Goal: Browse casually

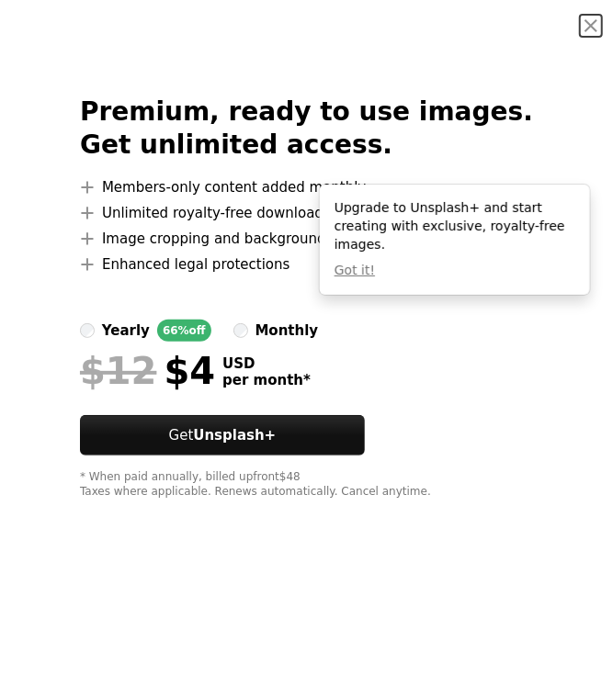
click at [434, 348] on div at bounding box center [306, 345] width 453 height 7
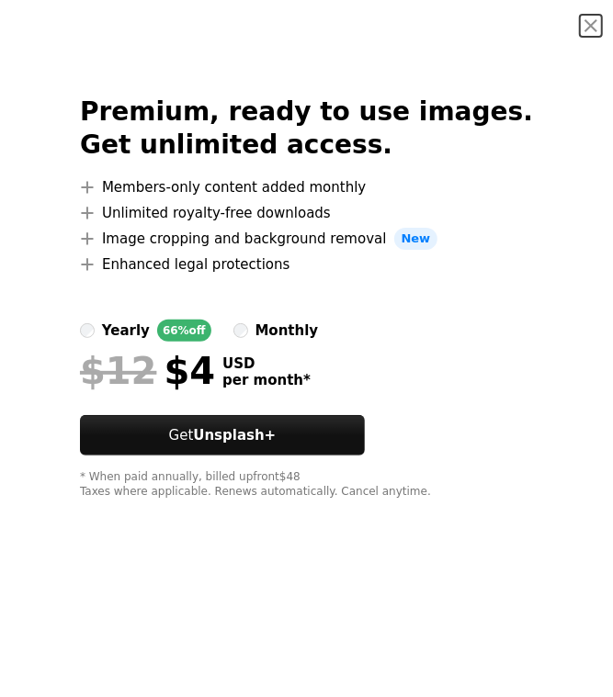
click at [310, 327] on div "monthly" at bounding box center [286, 331] width 63 height 22
click at [582, 31] on button "An X shape" at bounding box center [591, 26] width 22 height 22
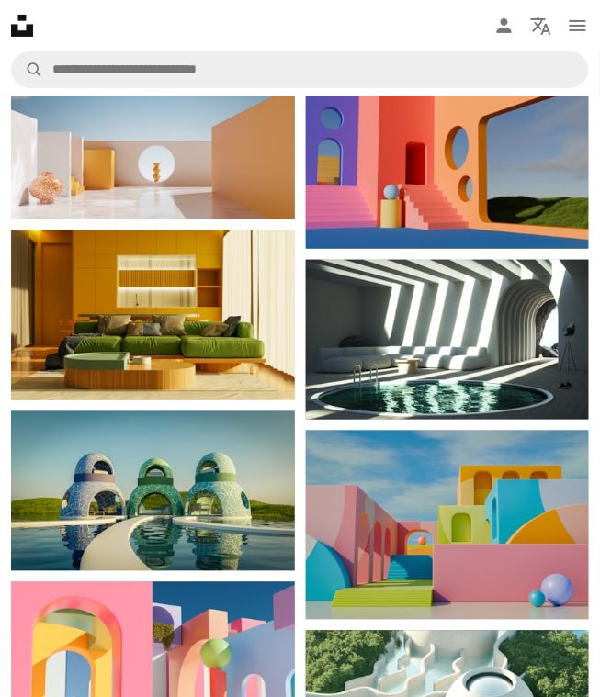
scroll to position [2926, 0]
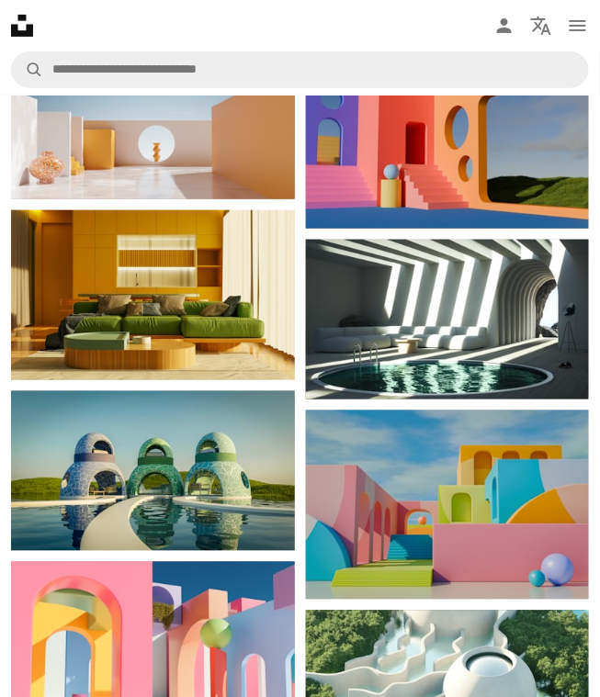
click at [419, 347] on img at bounding box center [448, 320] width 284 height 160
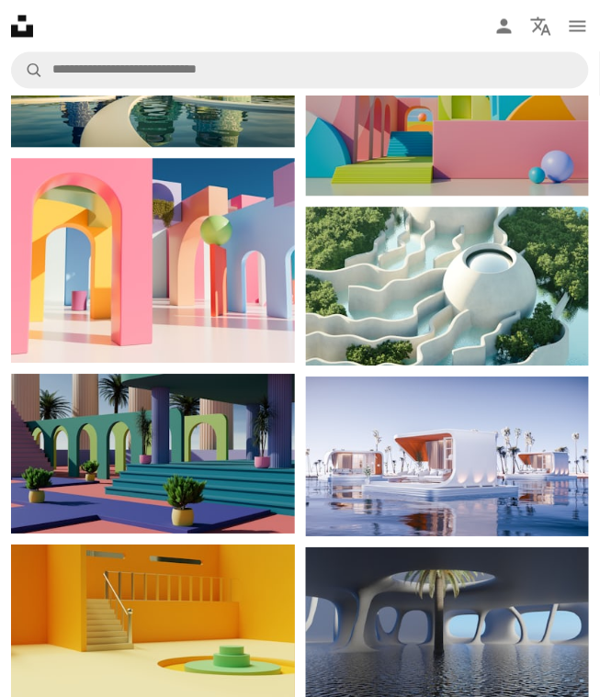
scroll to position [3436, 0]
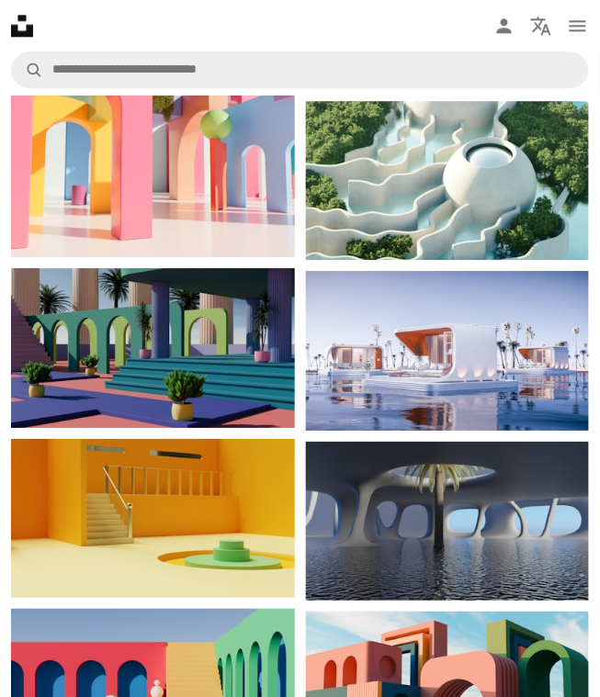
click at [361, 355] on img at bounding box center [448, 351] width 284 height 160
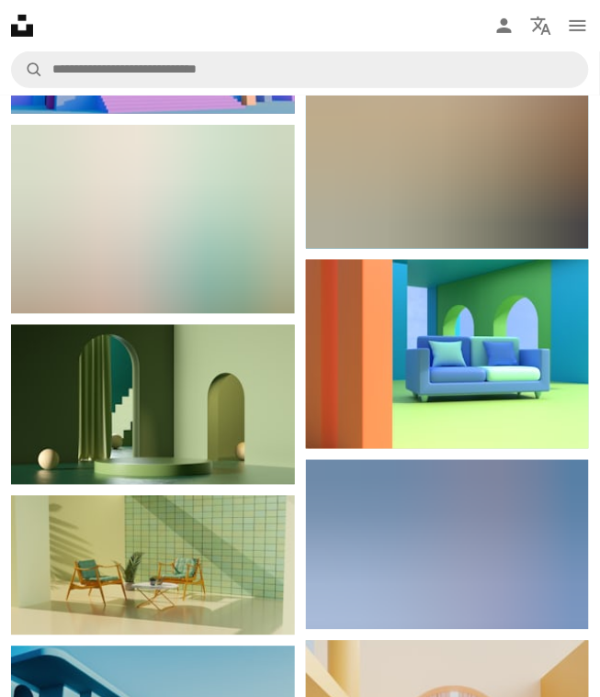
scroll to position [9570, 0]
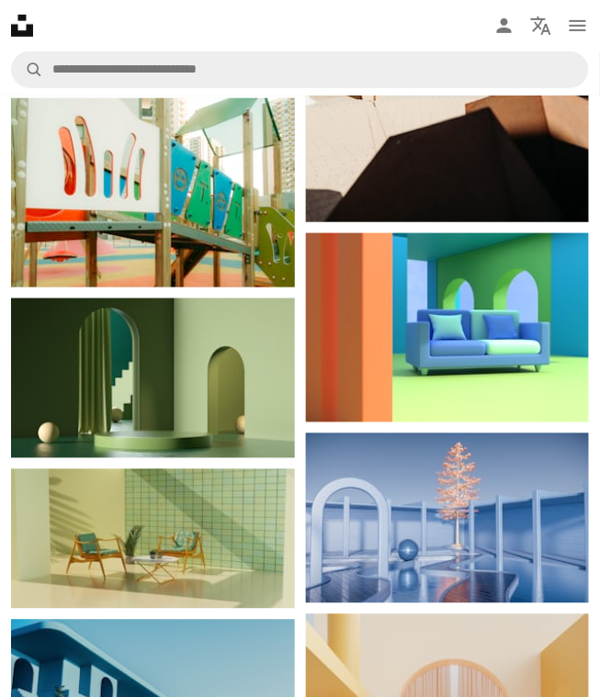
click at [183, 470] on img at bounding box center [153, 540] width 284 height 140
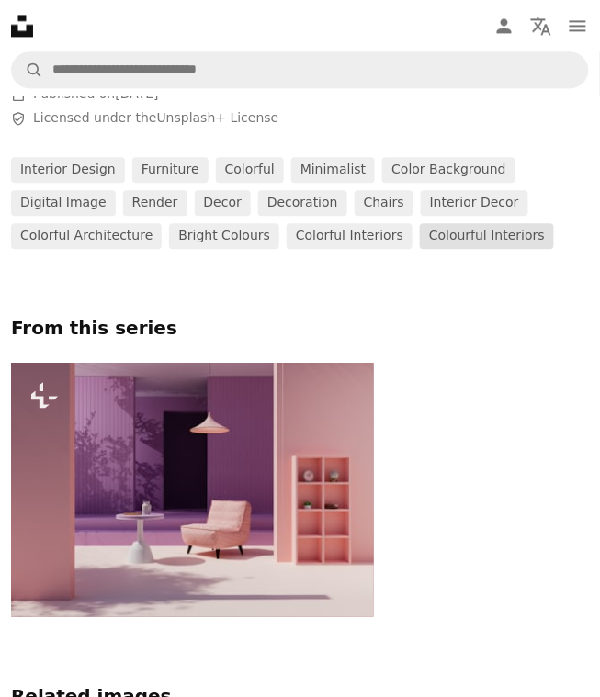
scroll to position [618, 0]
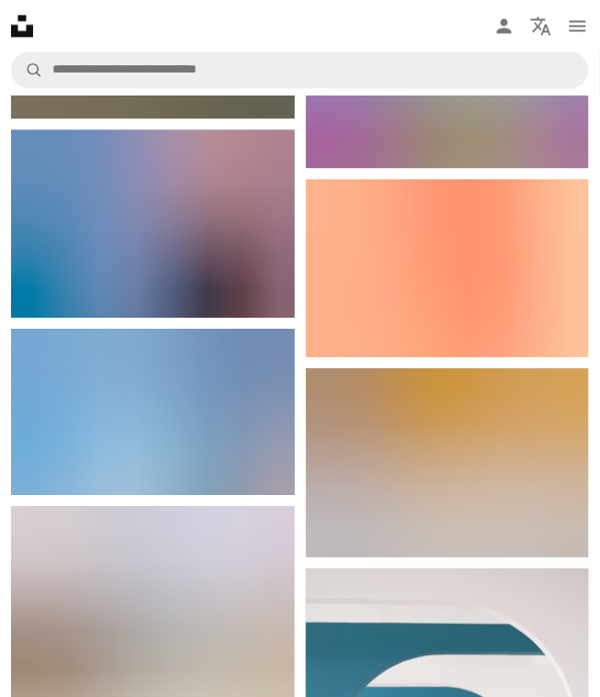
scroll to position [12179, 0]
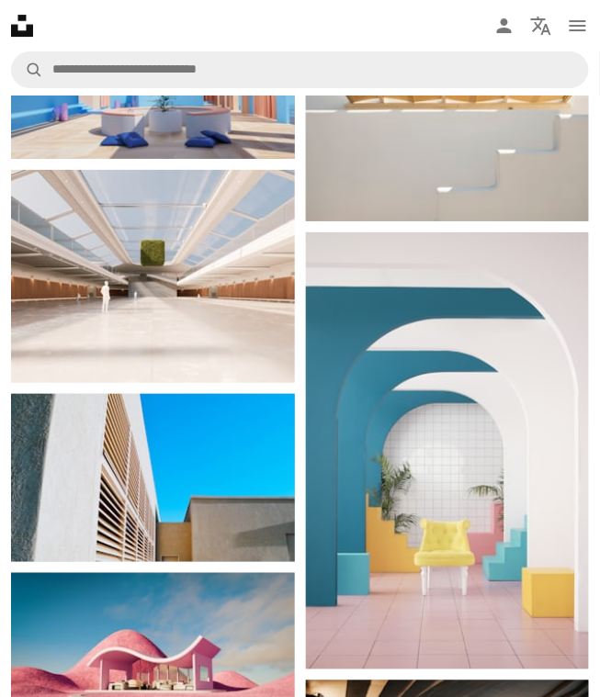
drag, startPoint x: 391, startPoint y: 459, endPoint x: 402, endPoint y: 448, distance: 15.6
